Goal: Task Accomplishment & Management: Manage account settings

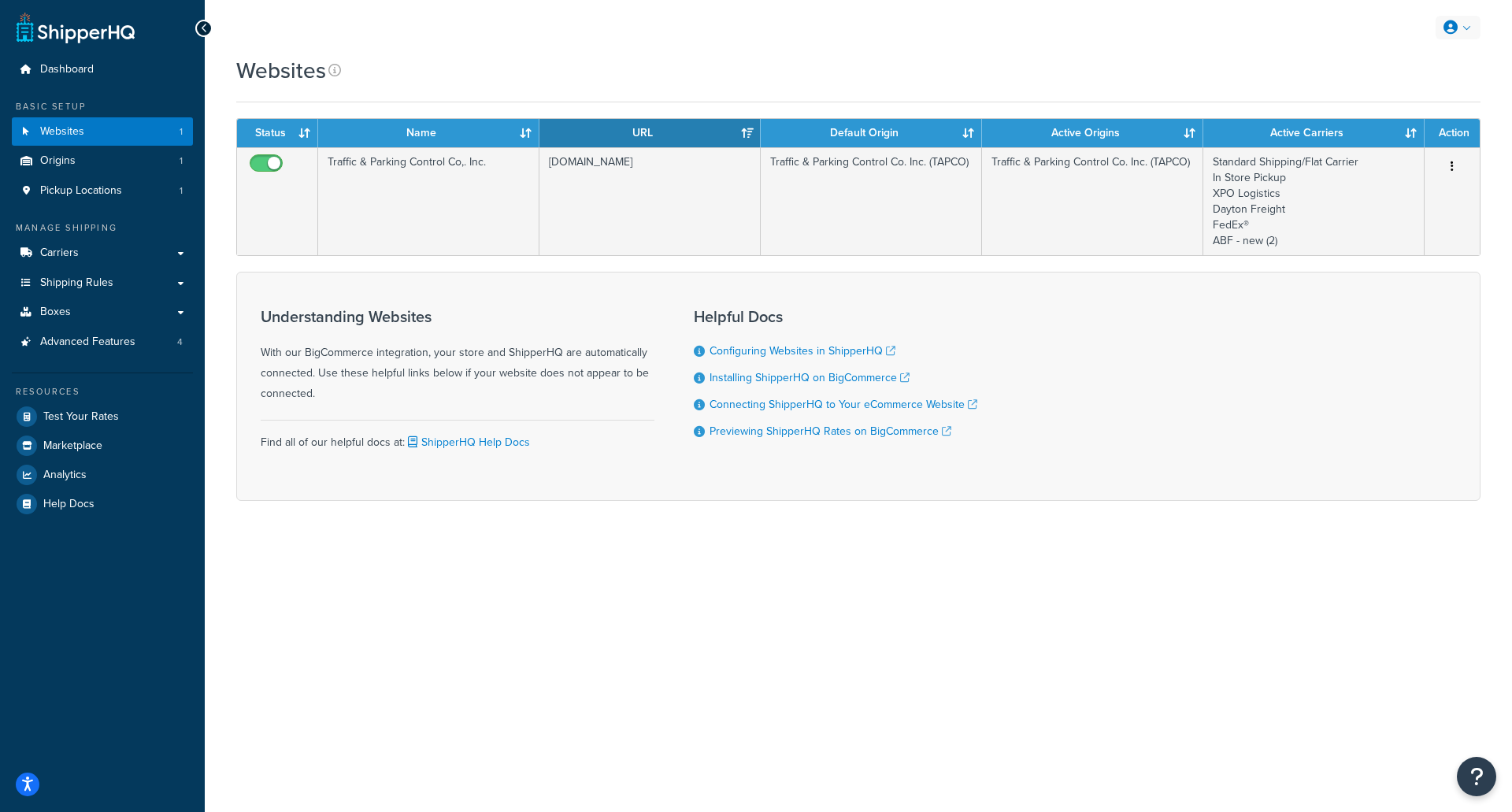
click at [1450, 27] on icon at bounding box center [1451, 27] width 14 height 14
click at [1410, 81] on link "Billing" at bounding box center [1410, 91] width 140 height 31
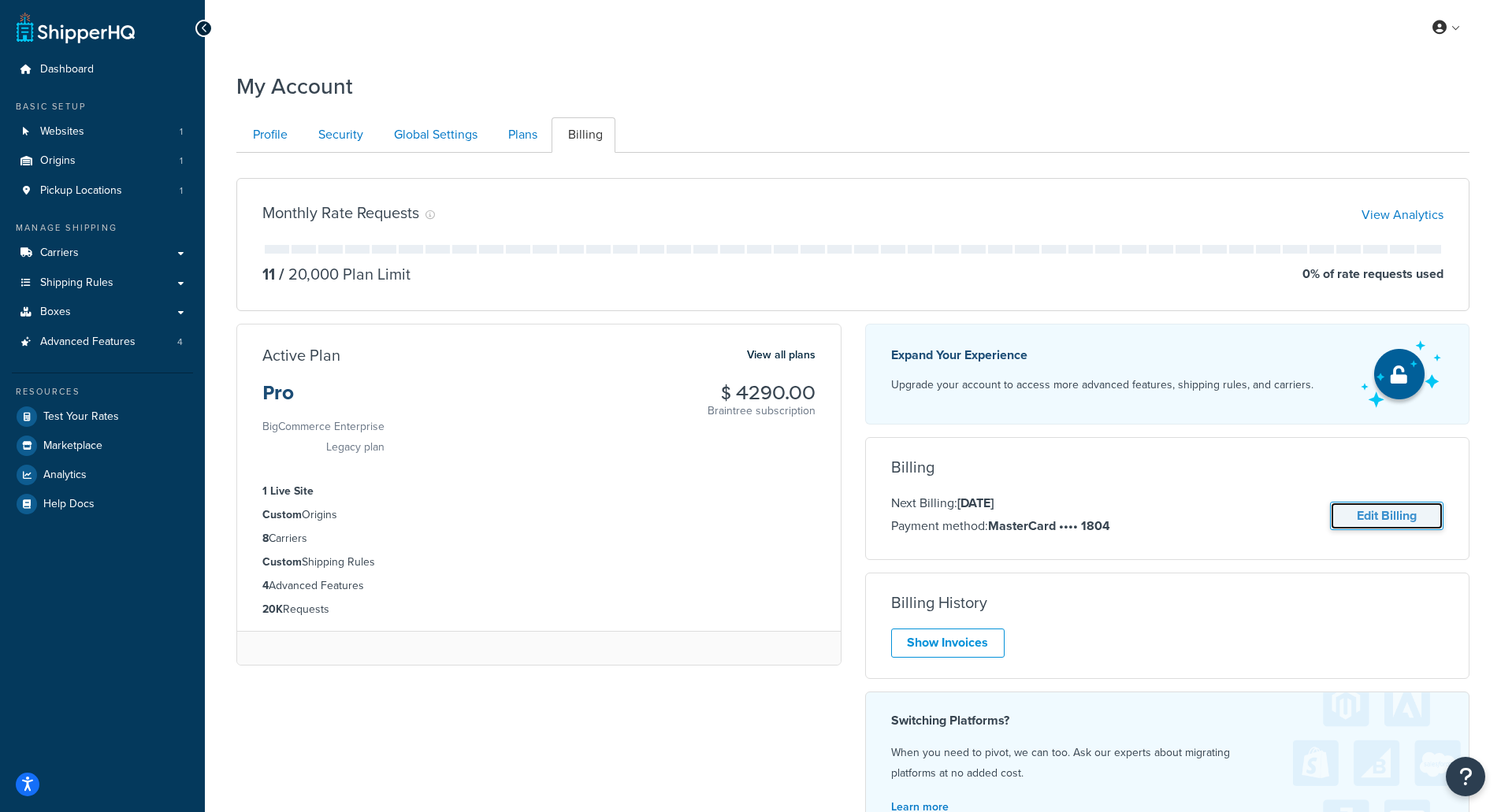
click at [1376, 514] on link "Edit Billing" at bounding box center [1386, 516] width 114 height 29
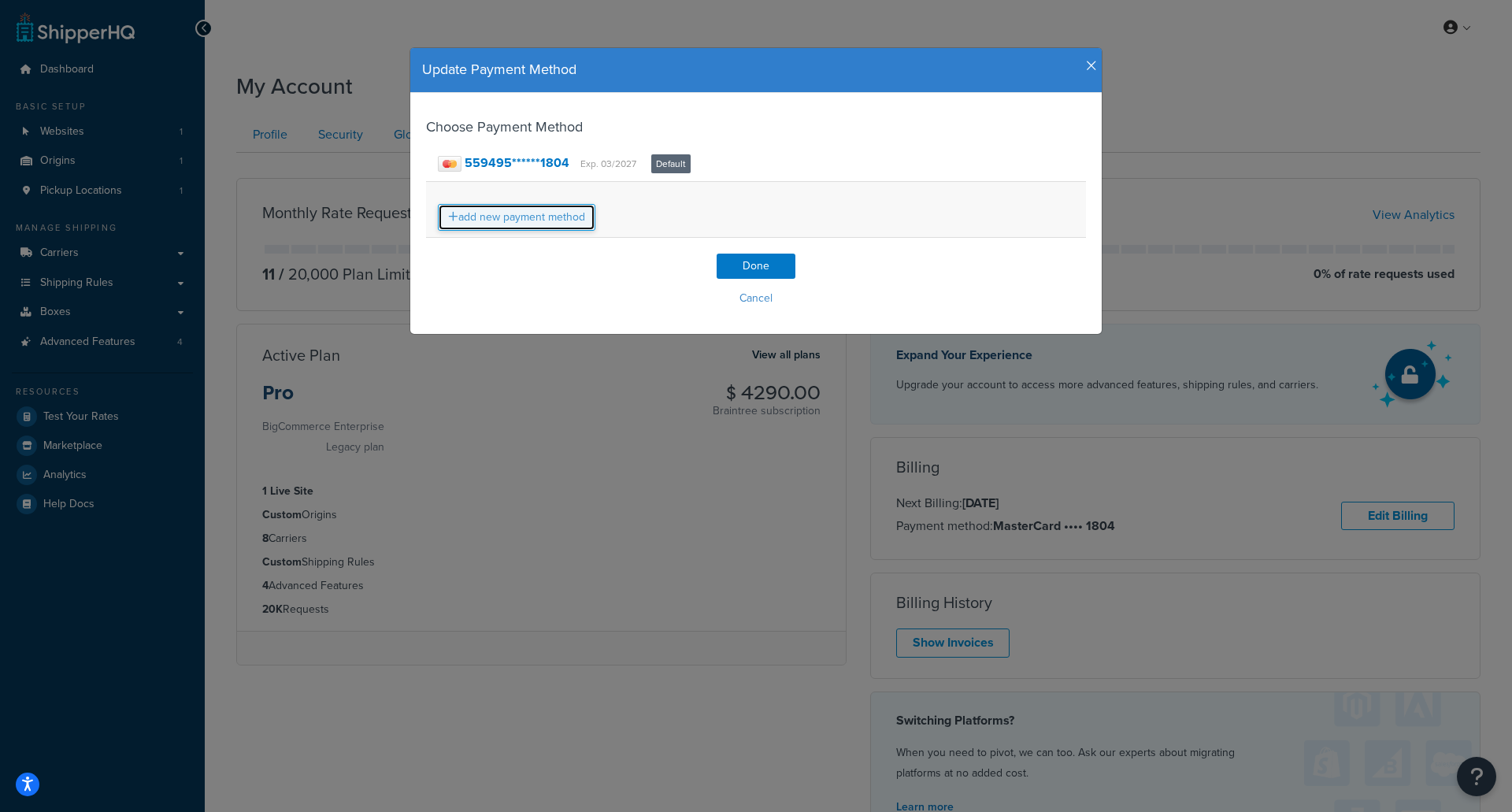
click at [525, 212] on link "add new payment method" at bounding box center [516, 217] width 158 height 27
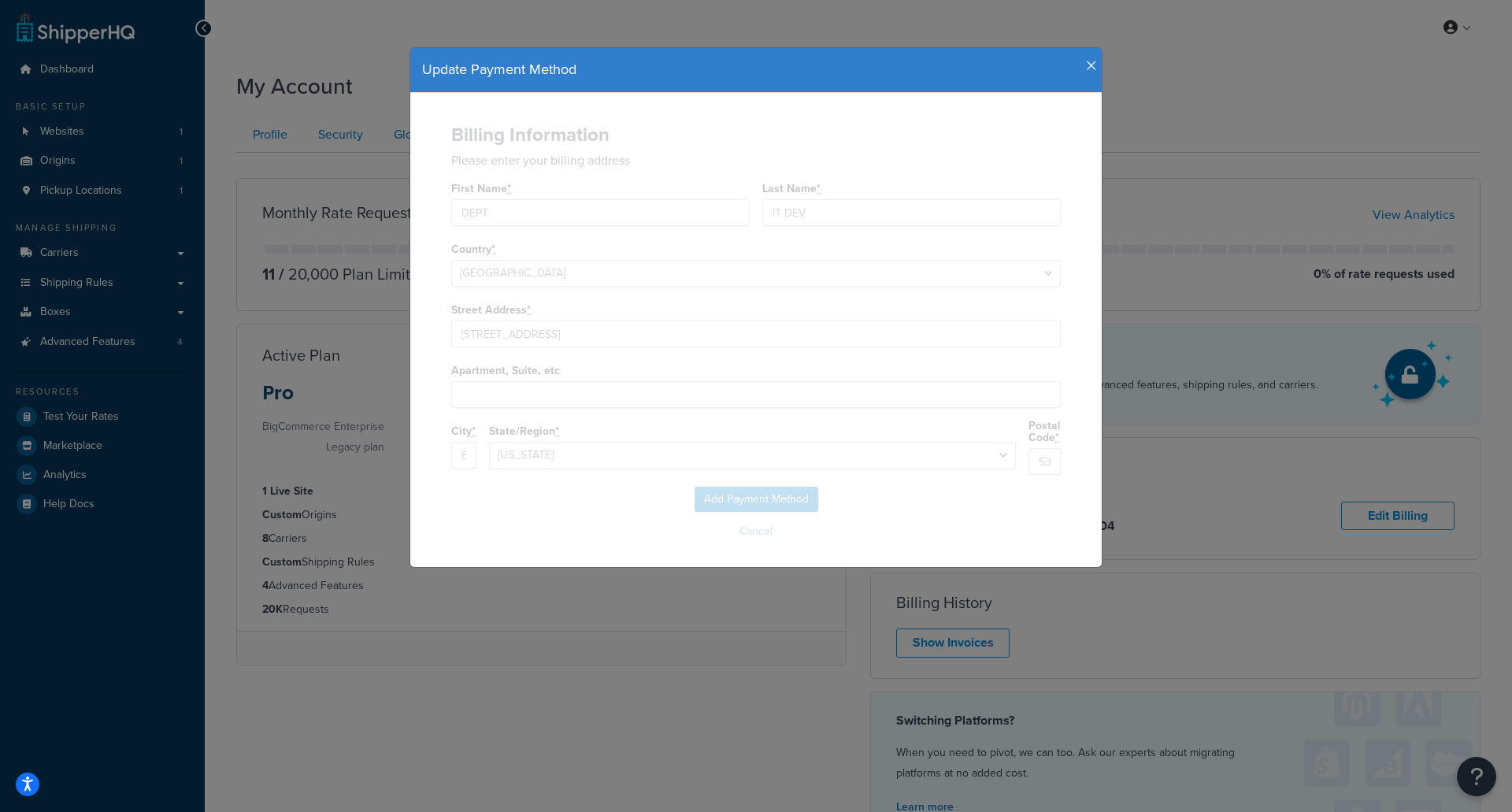
select select "WI"
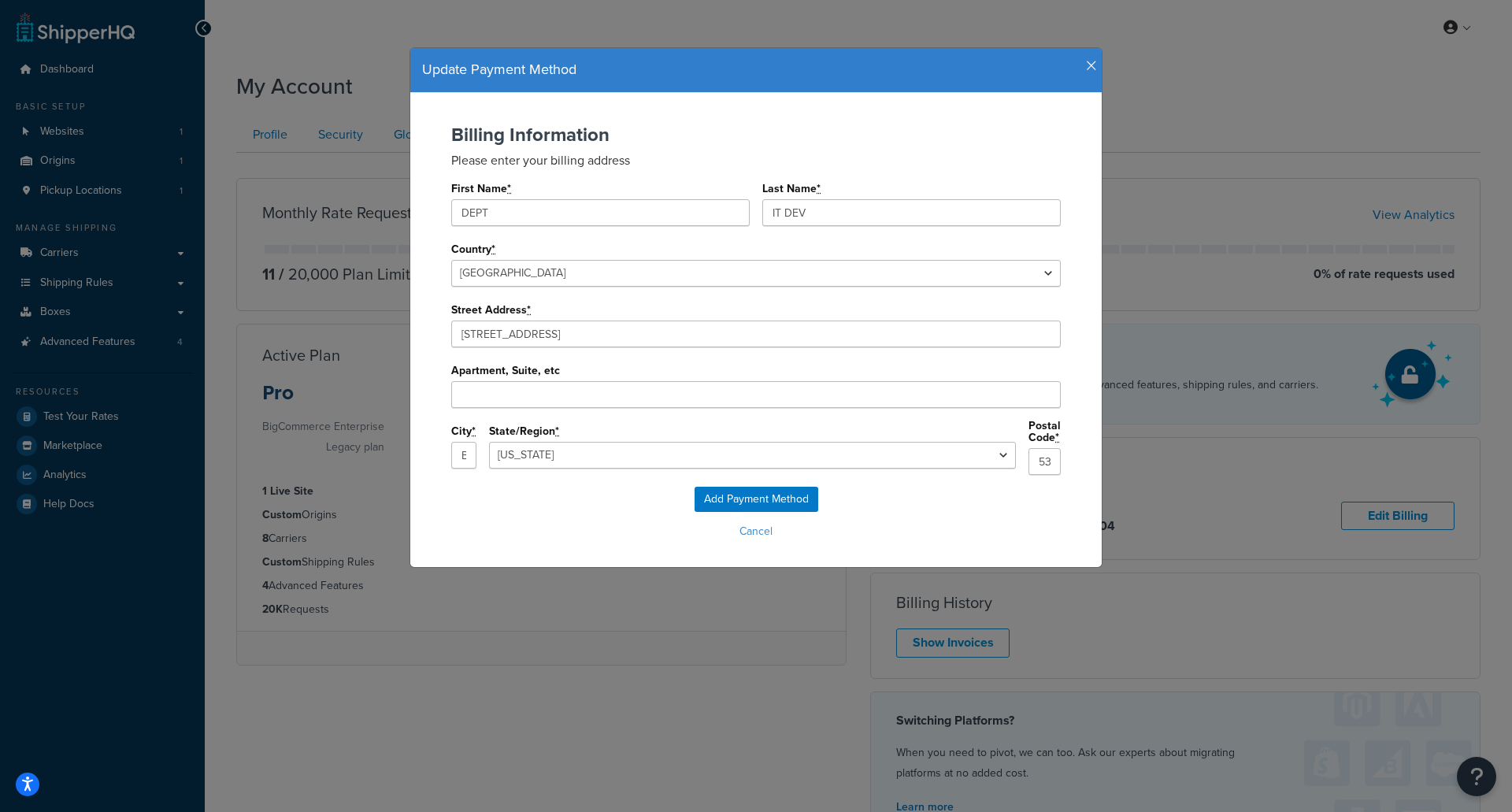
click at [1087, 67] on icon "button" at bounding box center [1092, 66] width 11 height 14
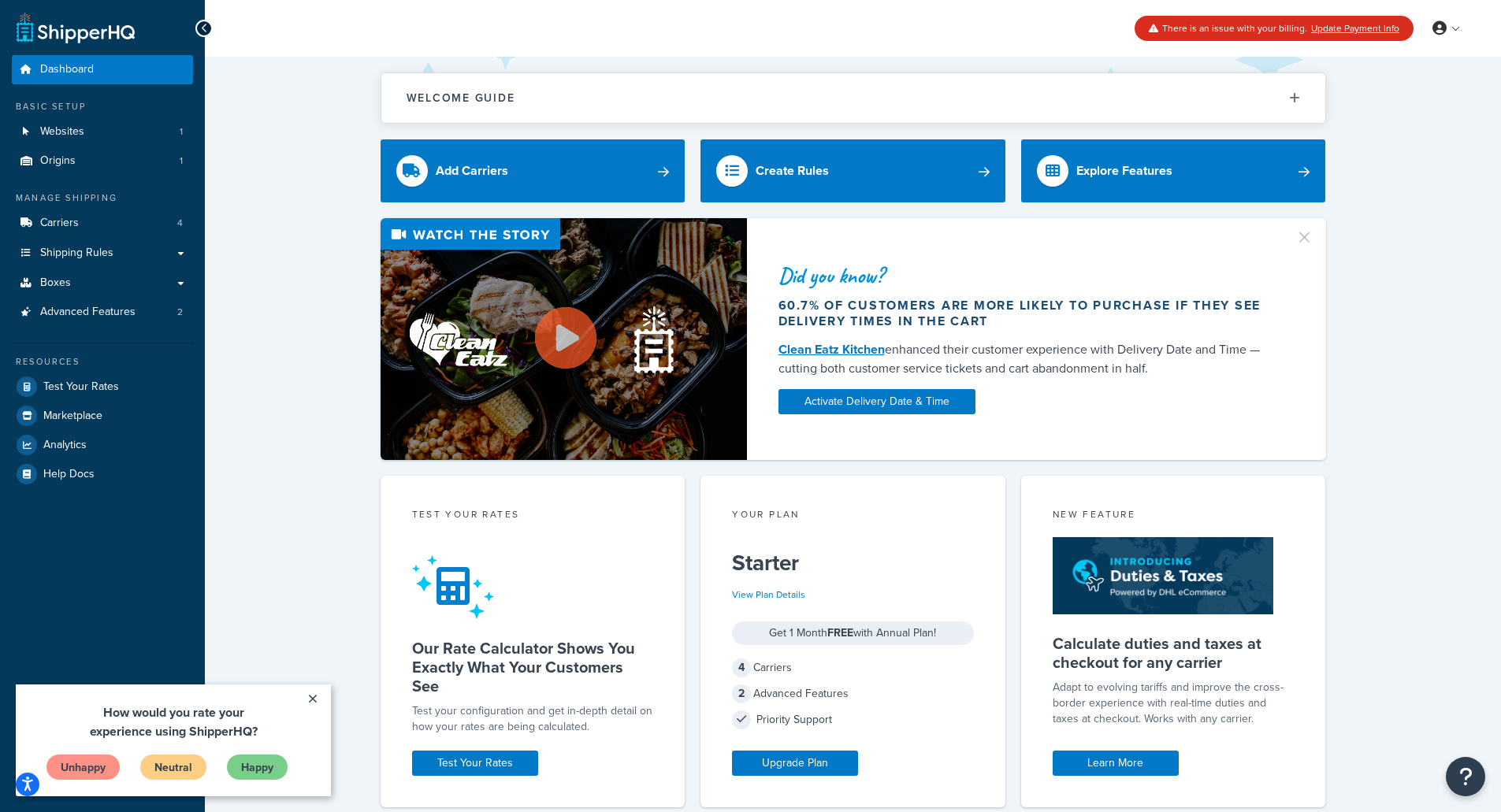
drag, startPoint x: 261, startPoint y: 131, endPoint x: 250, endPoint y: 123, distance: 13.6
click at [260, 131] on div "Welcome Guide ShipperHQ: An Overview Carrier Setup Shipping Rules Overview Comm…" at bounding box center [853, 644] width 1296 height 1176
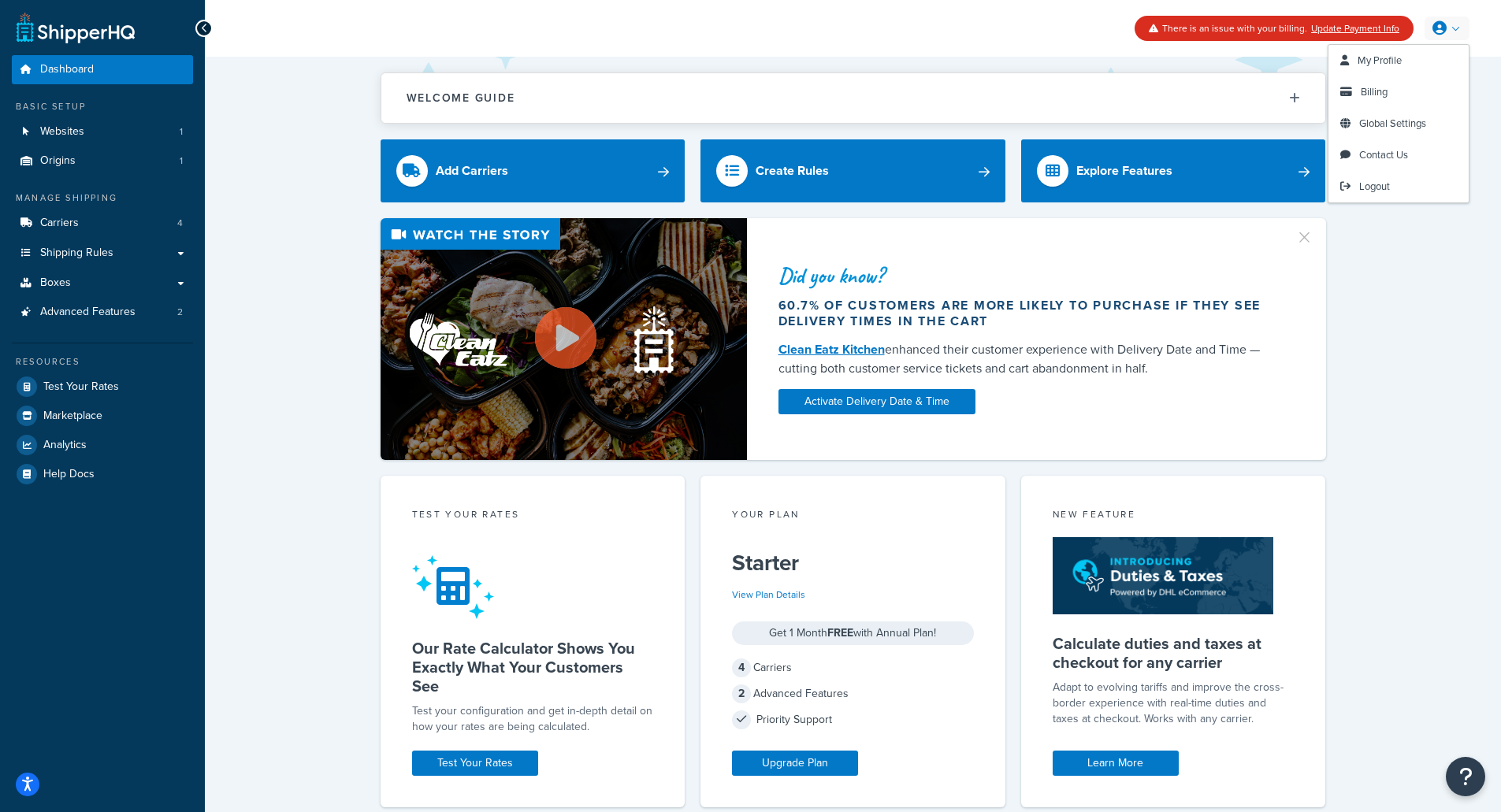
click at [1445, 30] on icon at bounding box center [1439, 28] width 14 height 14
click at [1426, 75] on link "My Profile" at bounding box center [1399, 60] width 140 height 31
click at [1393, 104] on link "Billing" at bounding box center [1399, 92] width 140 height 31
click at [1393, 96] on link "Billing" at bounding box center [1399, 92] width 140 height 31
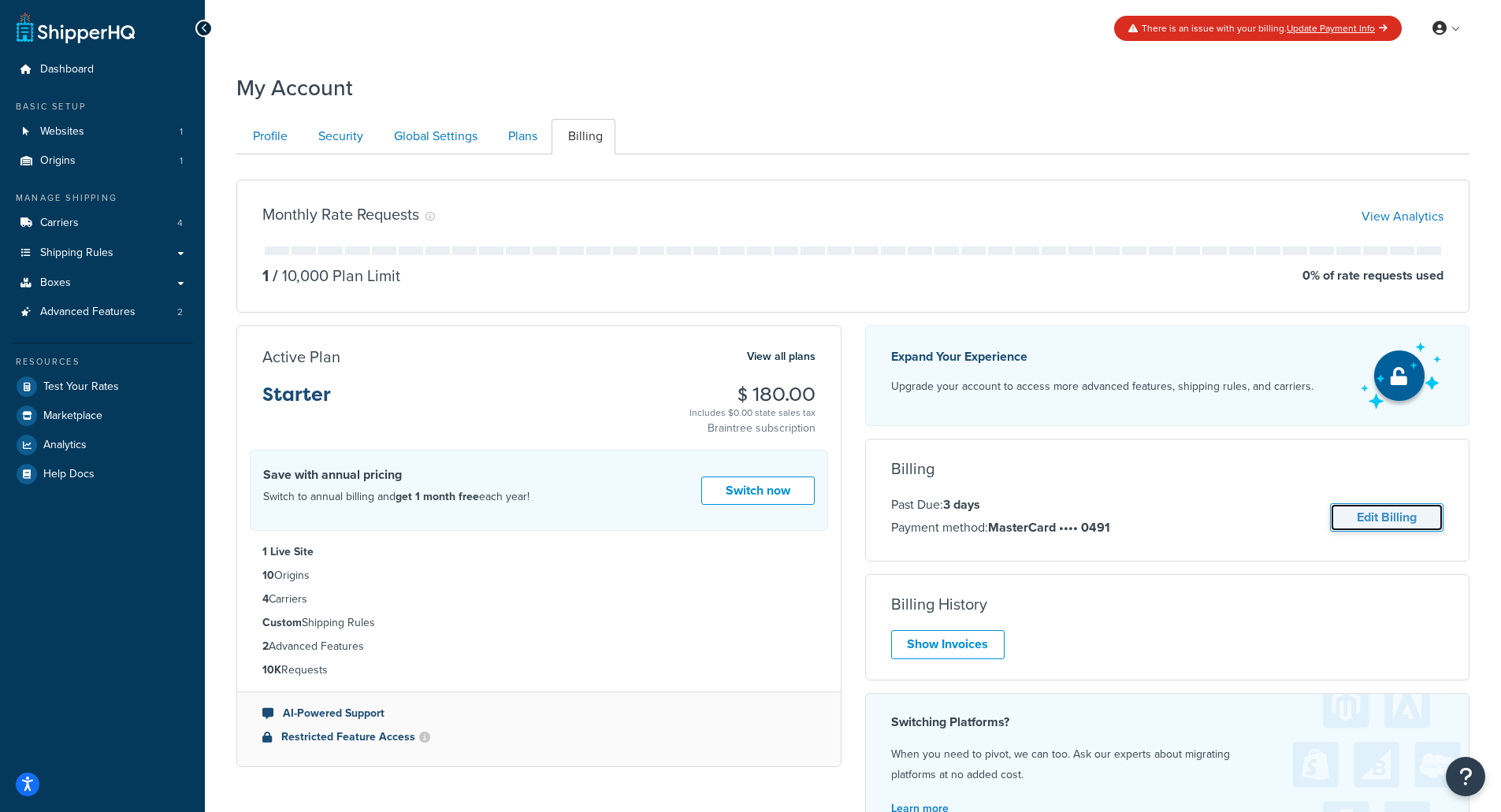
click at [1349, 515] on link "Edit Billing" at bounding box center [1386, 518] width 114 height 29
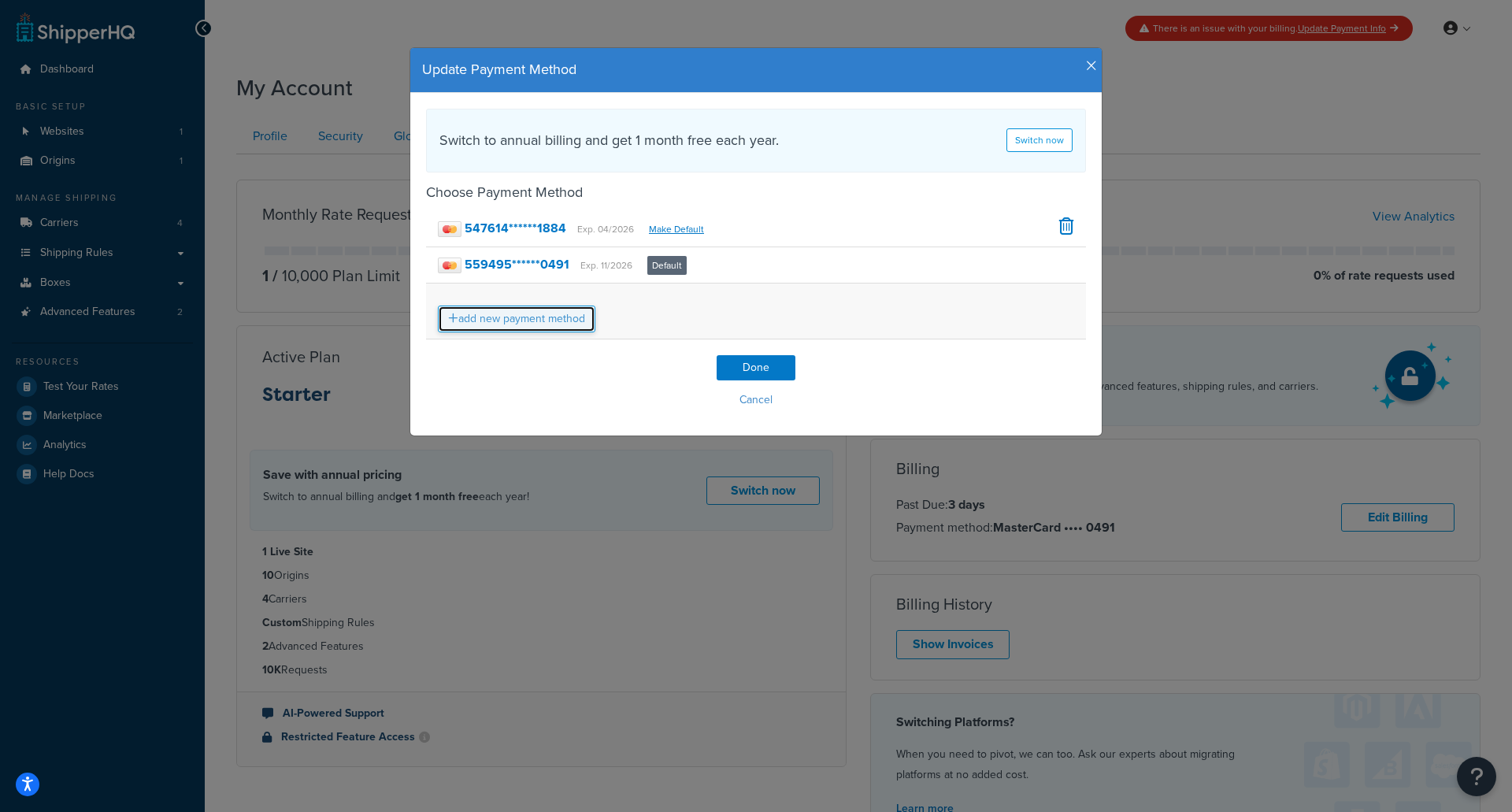
click at [548, 311] on link "add new payment method" at bounding box center [516, 319] width 158 height 27
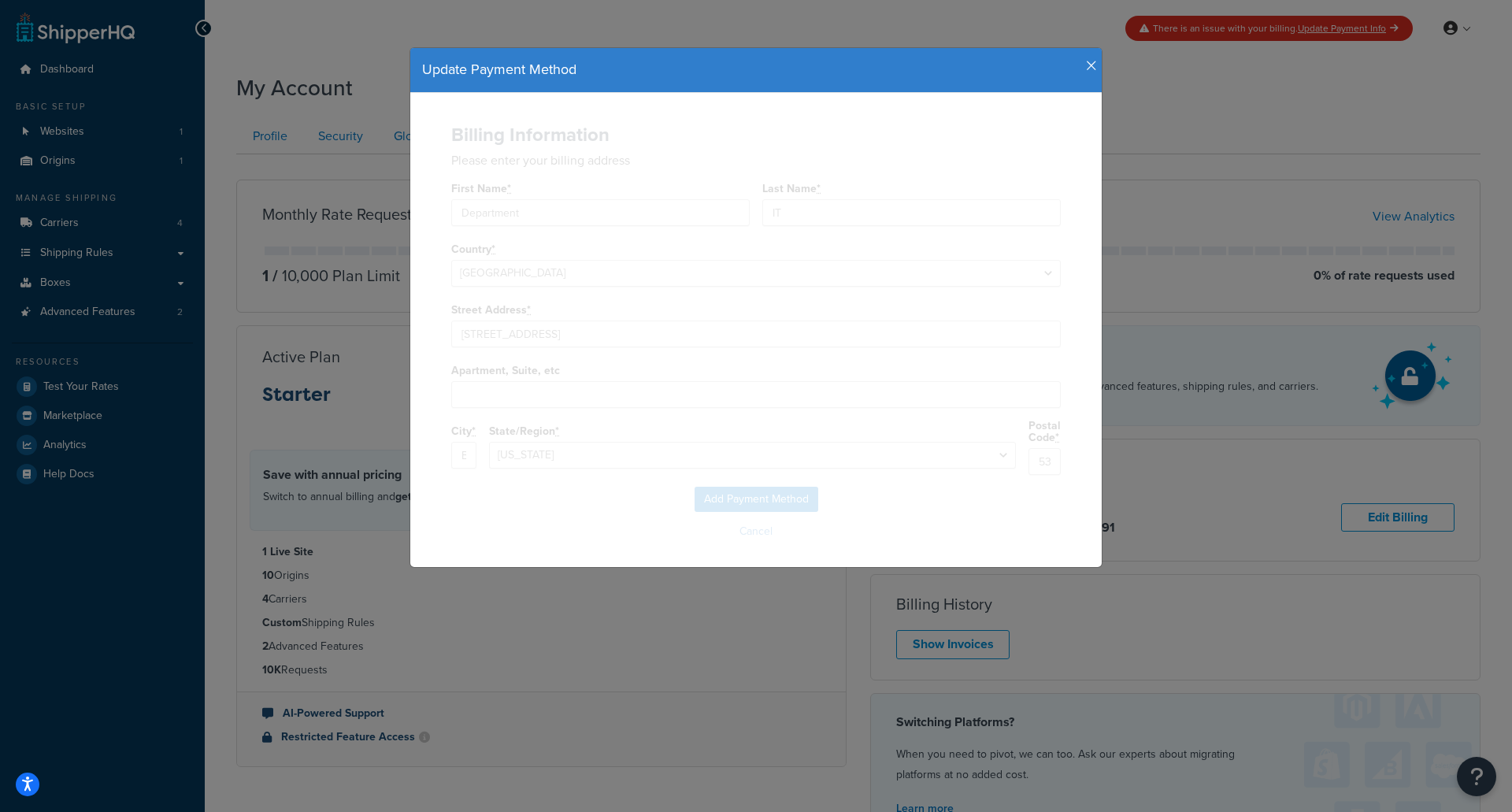
select select "WI"
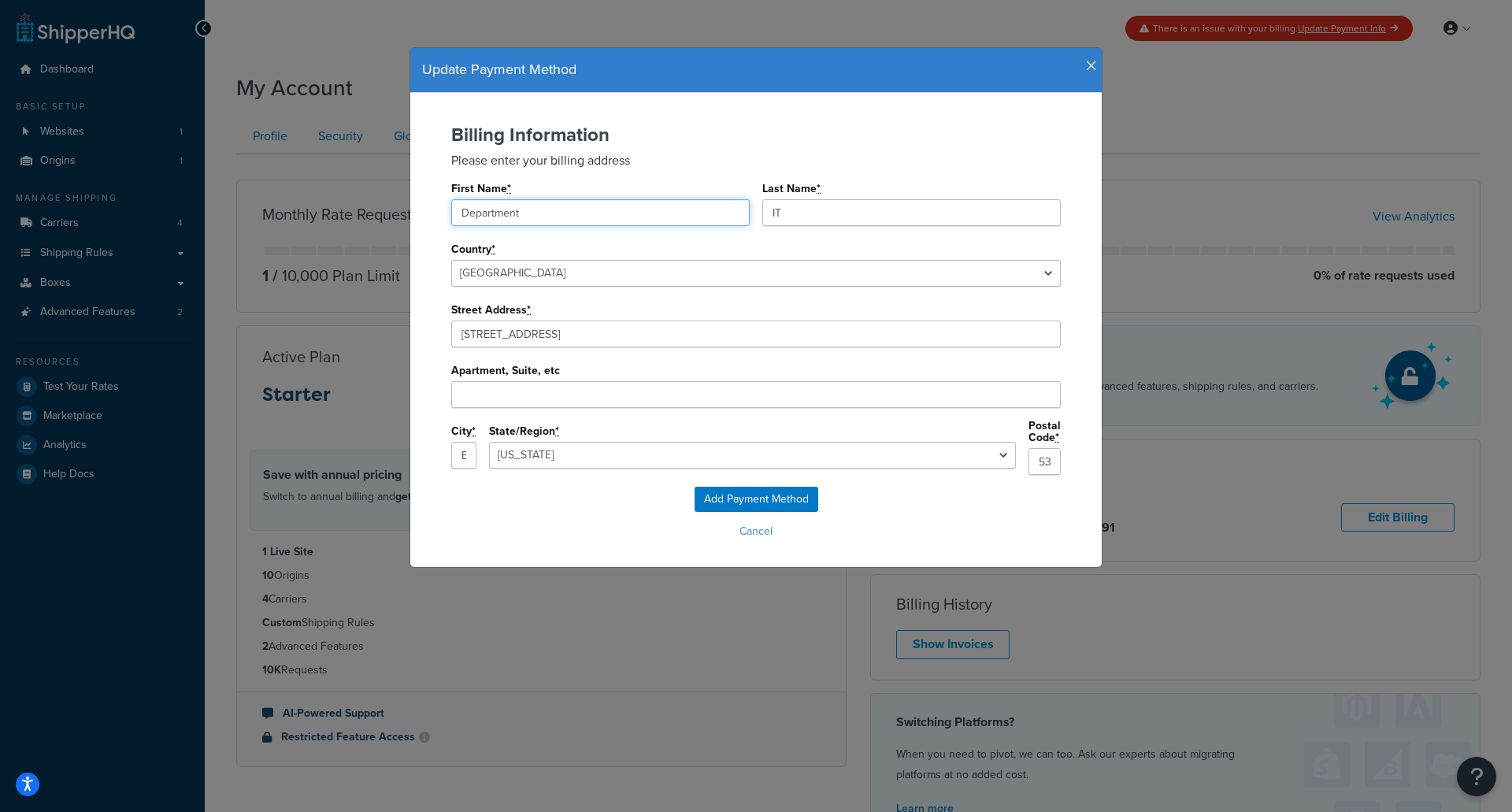
click at [602, 210] on input "Department" at bounding box center [601, 213] width 298 height 27
paste input "IT DEV DEPT TAPCO"
drag, startPoint x: 573, startPoint y: 212, endPoint x: 467, endPoint y: 226, distance: 106.9
click at [467, 226] on div "First Name * IT DEV DEPT TAPCO Last Name * IT" at bounding box center [756, 207] width 610 height 61
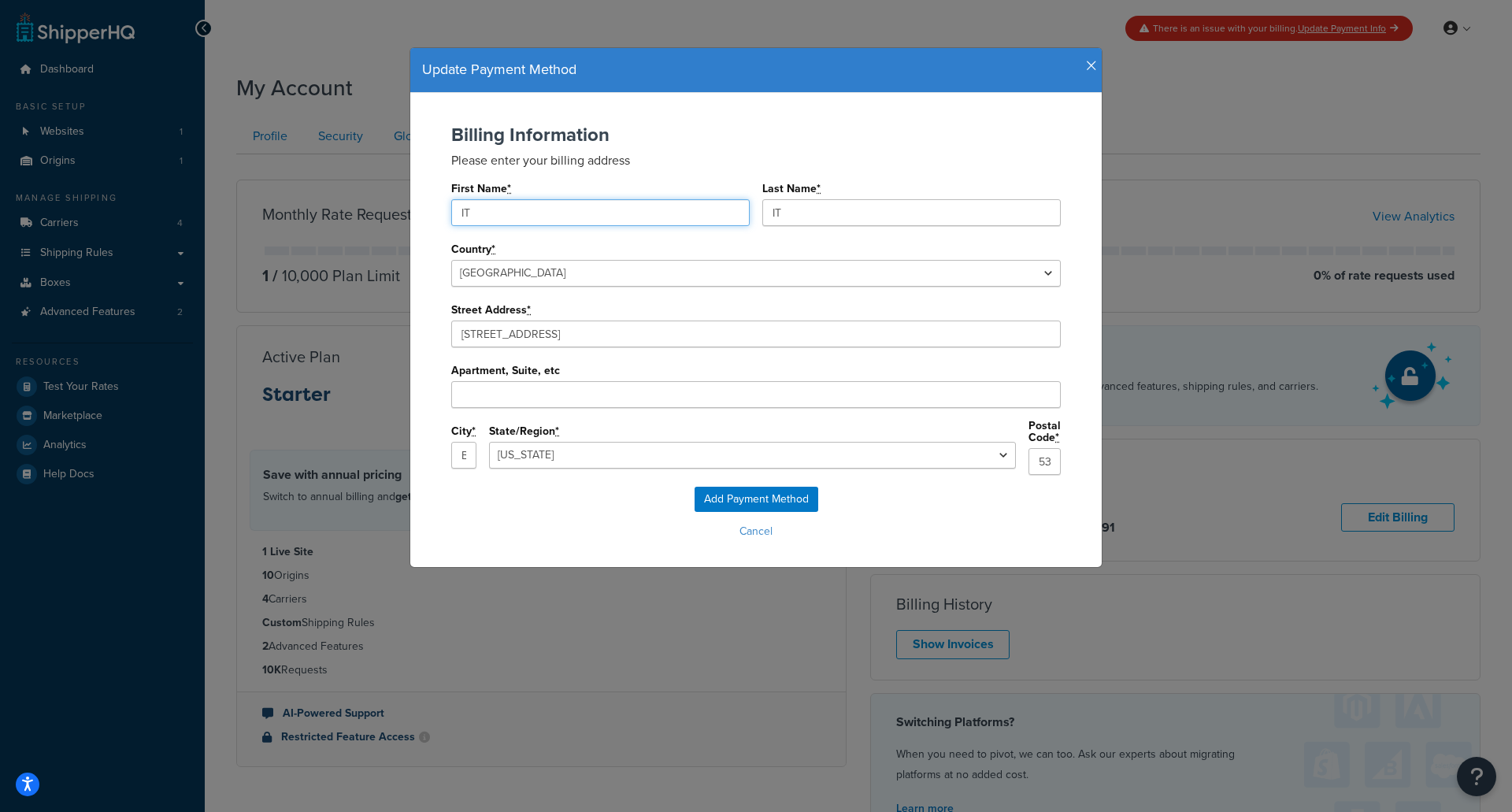
type input "IT"
click at [762, 225] on input "IT" at bounding box center [911, 213] width 298 height 27
paste input "DEV DEPT TAPCO"
drag, startPoint x: 856, startPoint y: 217, endPoint x: 702, endPoint y: 215, distance: 154.0
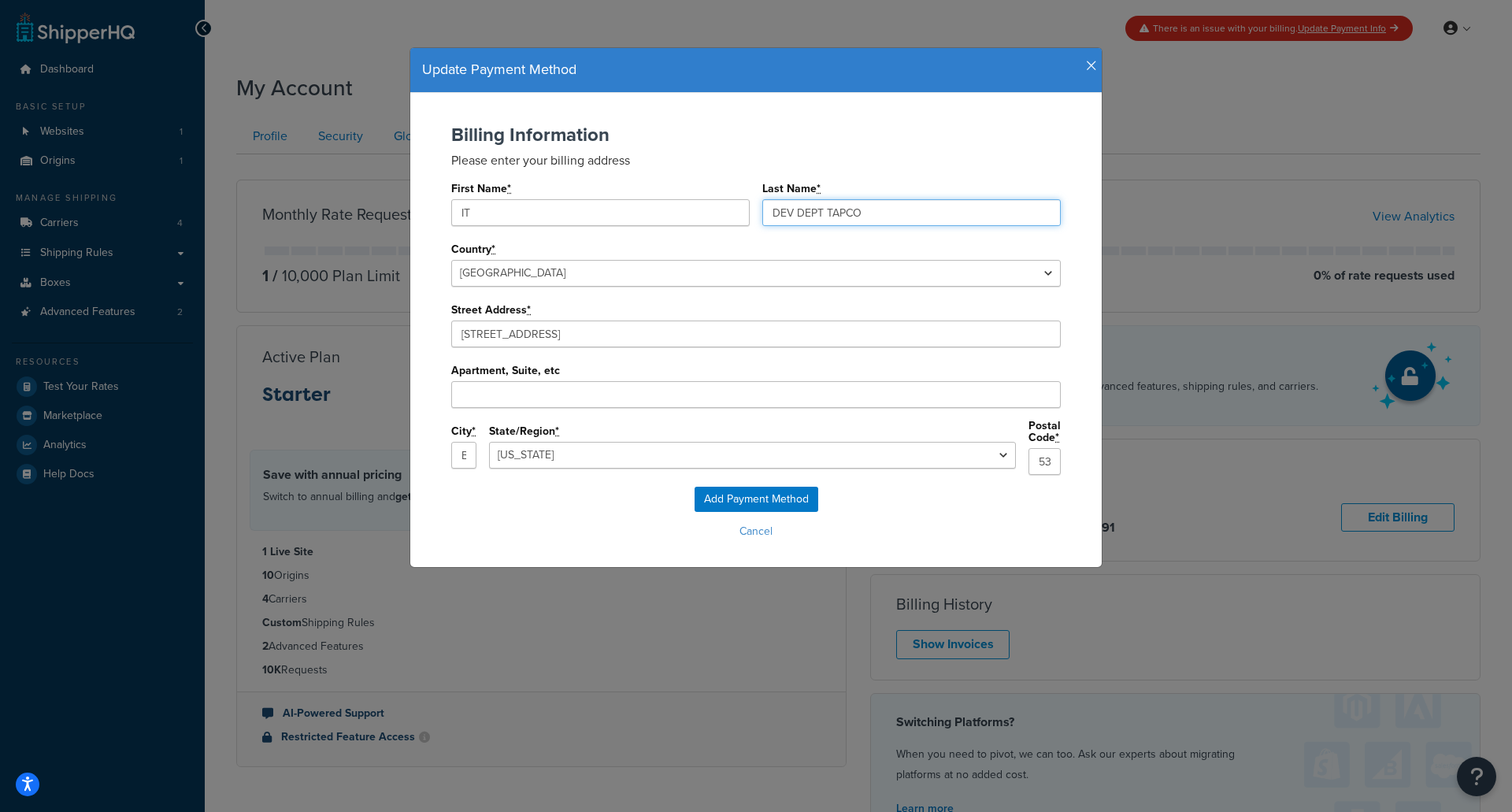
click at [702, 215] on div "First Name * IT Last Name * DEV DEPT TAPCO" at bounding box center [756, 207] width 610 height 61
type input "DEV DEPT TAPCO"
drag, startPoint x: 659, startPoint y: 212, endPoint x: 398, endPoint y: 217, distance: 261.0
click at [402, 217] on div "Update Payment Method Billing Information Please enter your billing address Fir…" at bounding box center [756, 307] width 709 height 568
click at [805, 127] on h2 "Billing Information" at bounding box center [756, 135] width 610 height 20
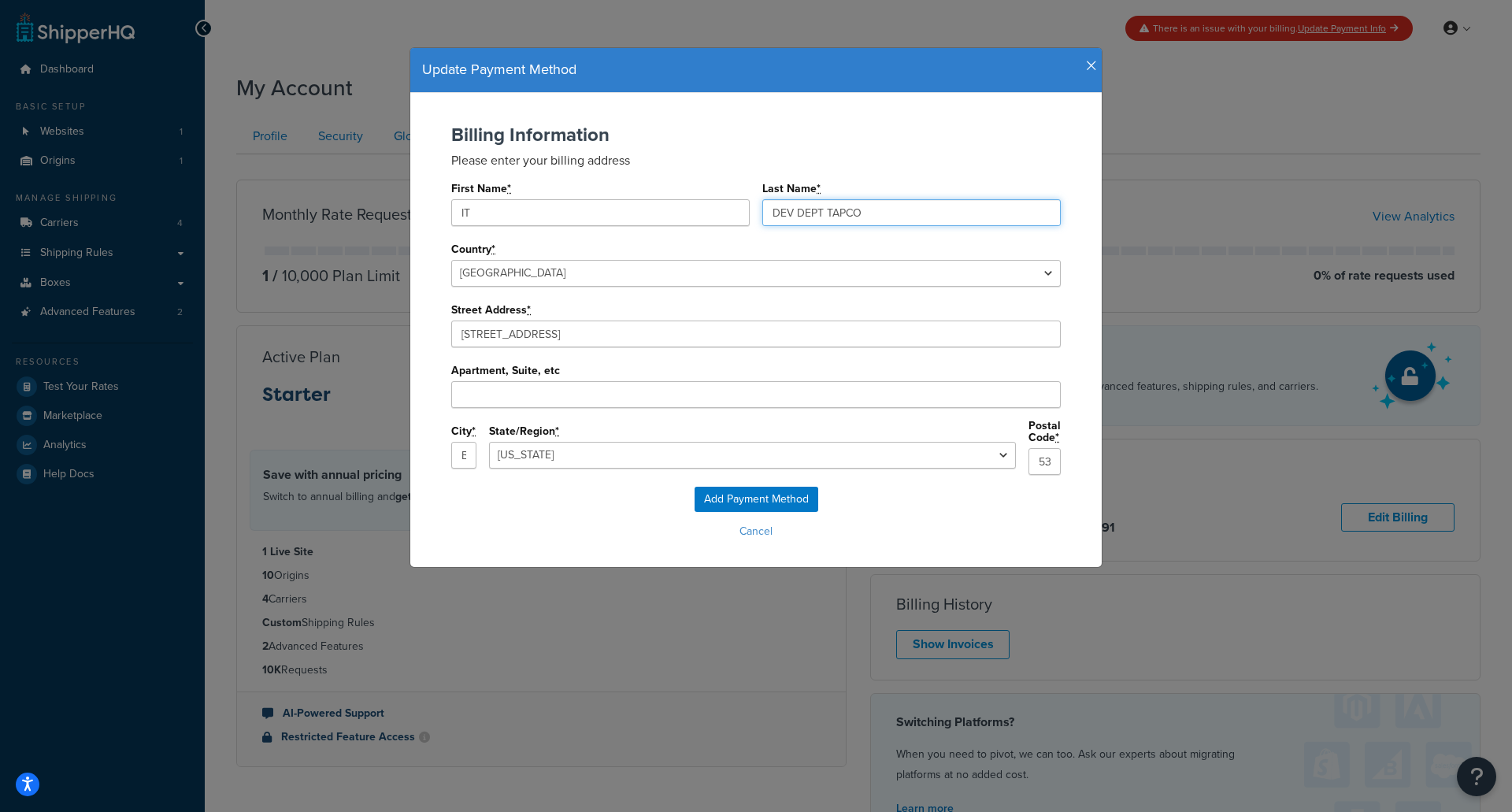
click at [819, 217] on input "DEV DEPT TAPCO" at bounding box center [911, 213] width 298 height 27
click at [735, 158] on p "Please enter your billing address" at bounding box center [756, 161] width 610 height 19
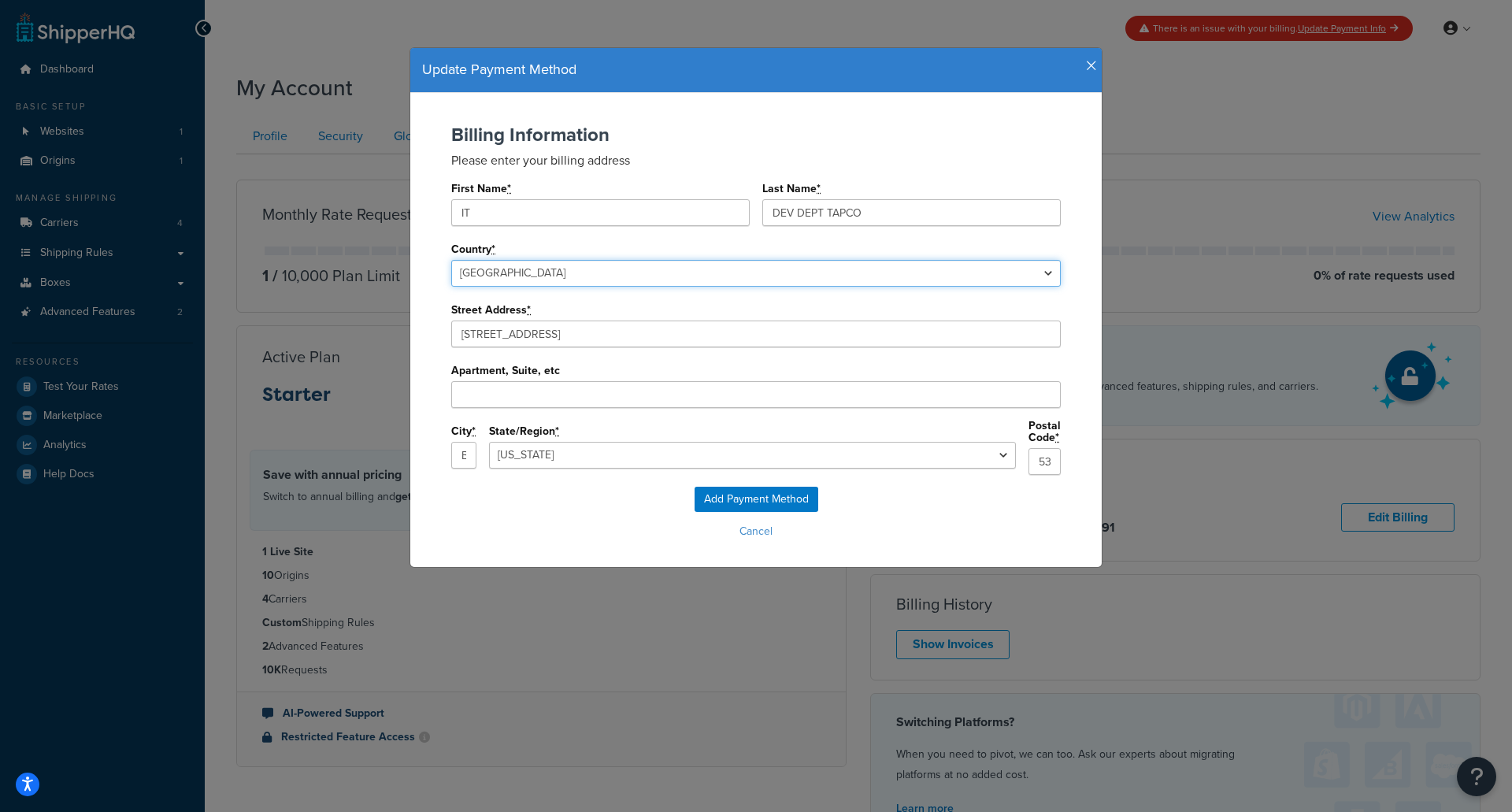
click at [644, 265] on select "[GEOGRAPHIC_DATA] [GEOGRAPHIC_DATA] [GEOGRAPHIC_DATA] [GEOGRAPHIC_DATA] [US_STA…" at bounding box center [756, 274] width 610 height 27
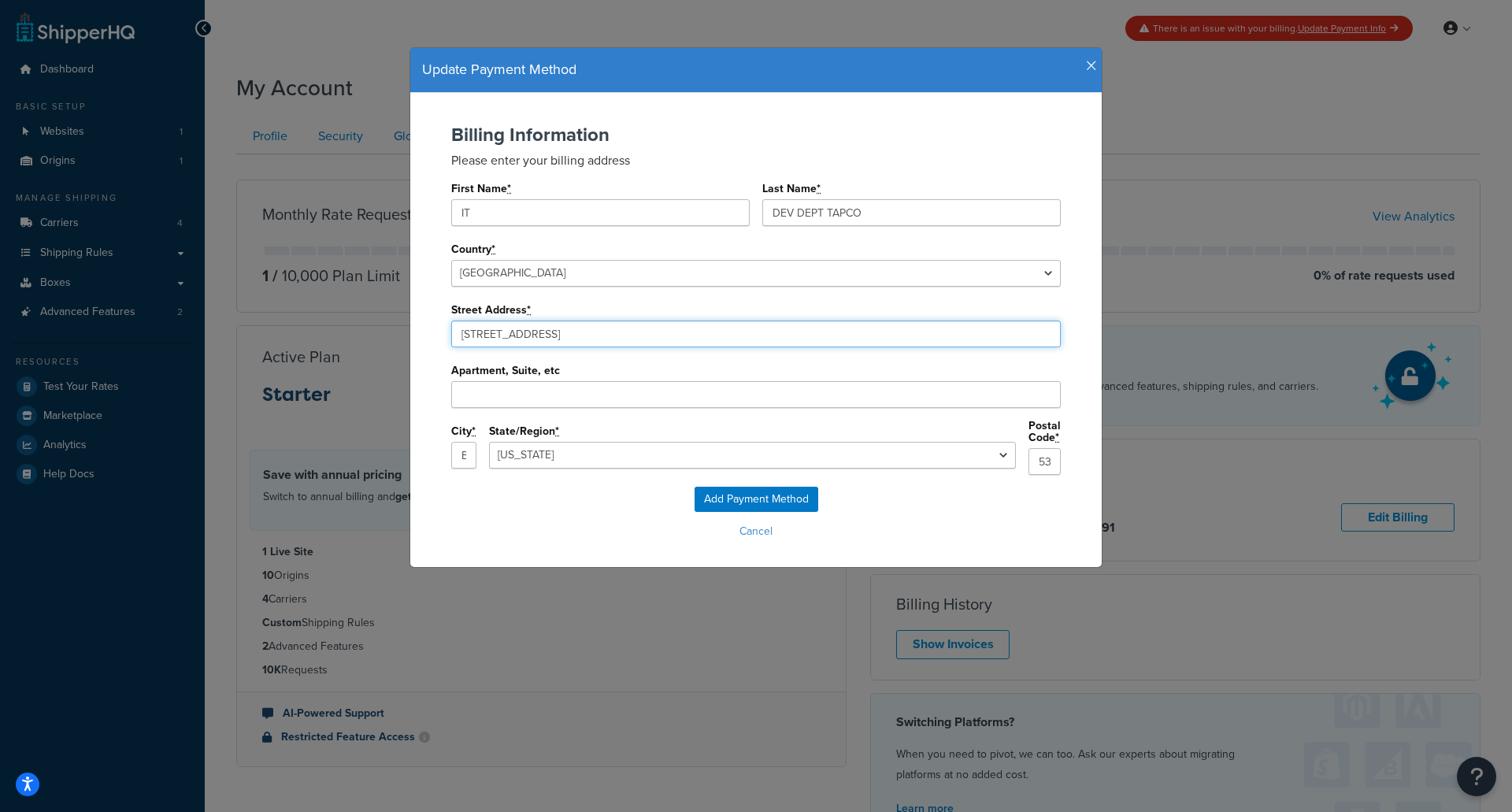
click at [620, 335] on input "[STREET_ADDRESS]" at bounding box center [756, 334] width 610 height 27
type input "[STREET_ADDRESS]"
click at [746, 487] on input "Add Payment Method" at bounding box center [756, 499] width 124 height 25
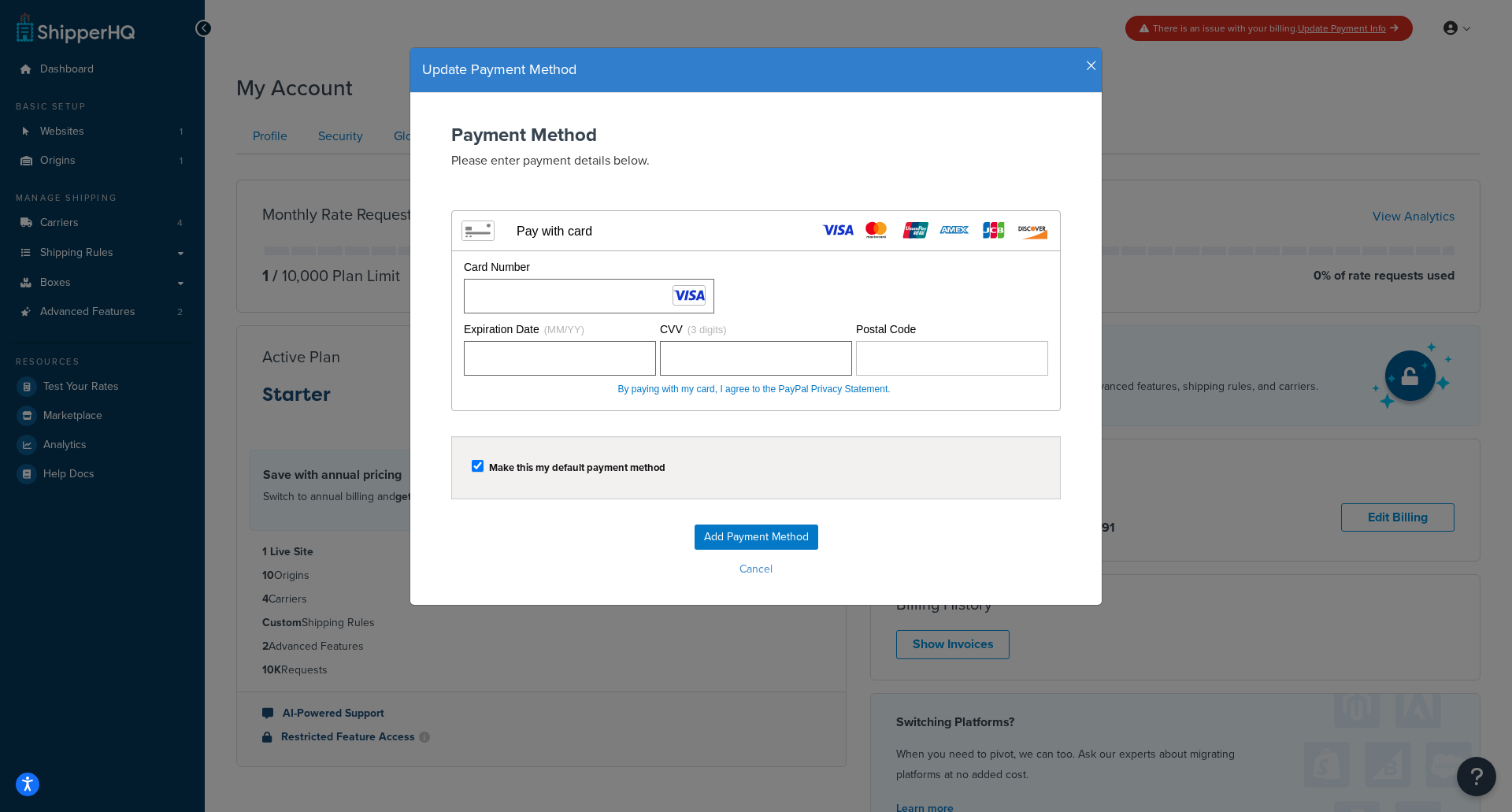
click at [534, 379] on div "Expiration Date (MM/YY) CVV (3 digits) Postal Code" at bounding box center [754, 358] width 589 height 73
click at [850, 149] on div "Payment Method Please enter payment details below. Visa MasterCard Union Pay Am…" at bounding box center [756, 268] width 660 height 286
click at [778, 543] on input "Add Payment Method" at bounding box center [756, 537] width 124 height 25
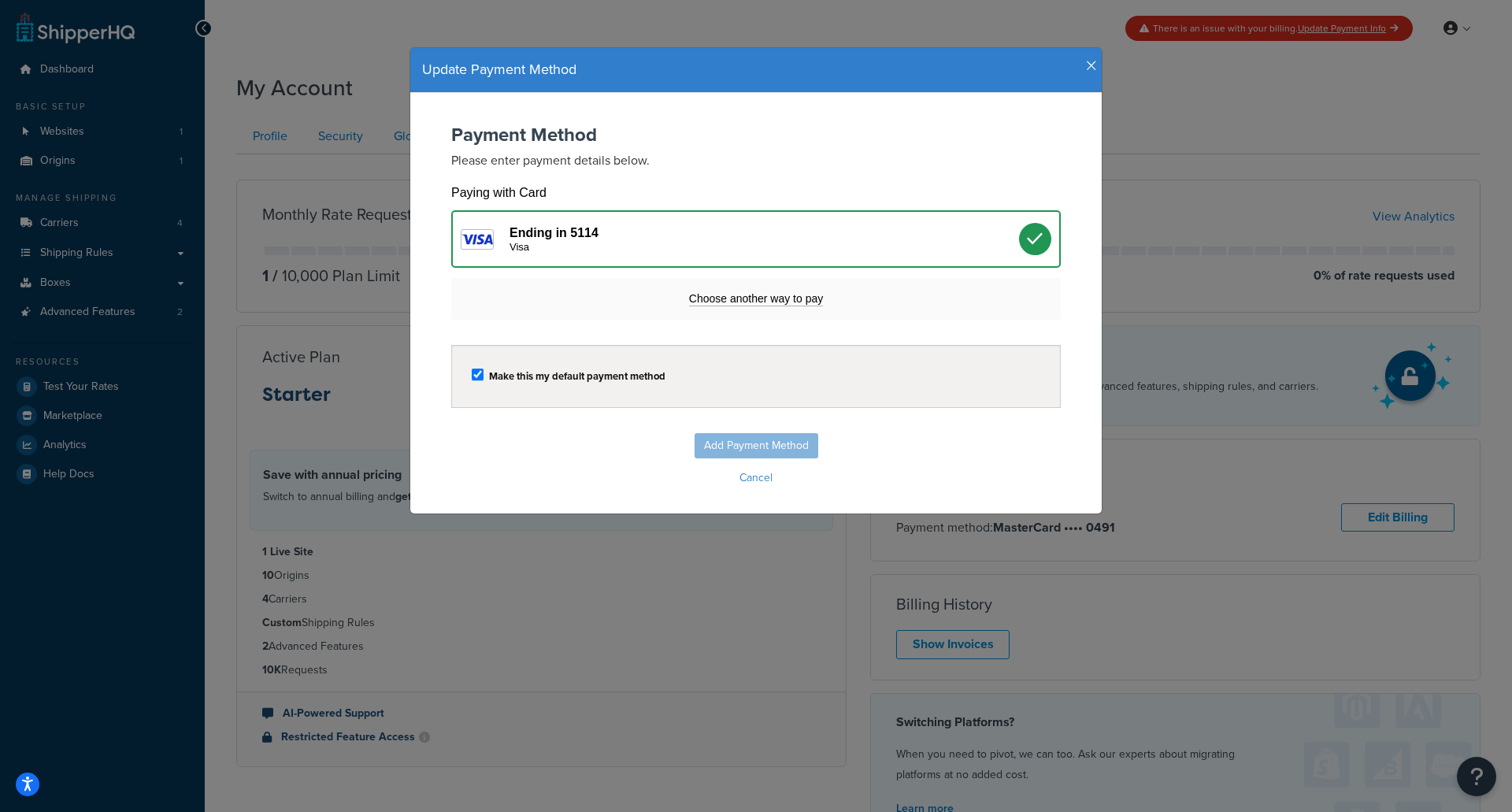
click at [690, 229] on div "Ending in 5114 Visa" at bounding box center [764, 238] width 510 height 28
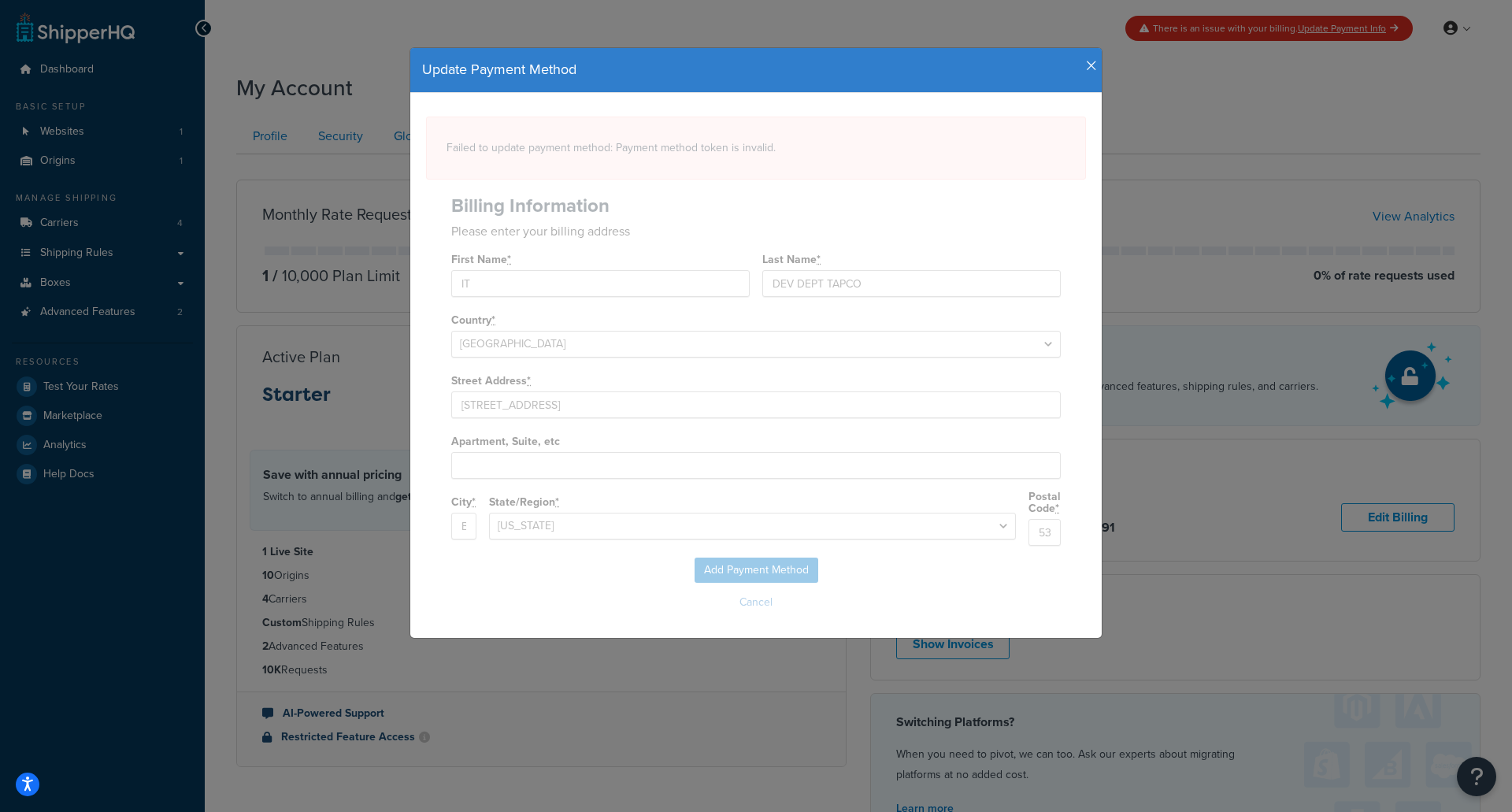
select select
